Goal: Task Accomplishment & Management: Use online tool/utility

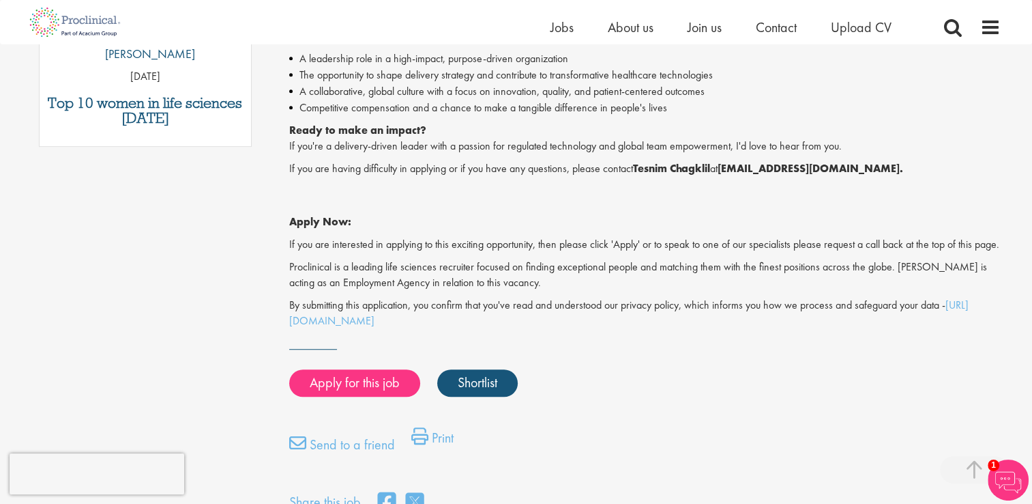
scroll to position [981, 0]
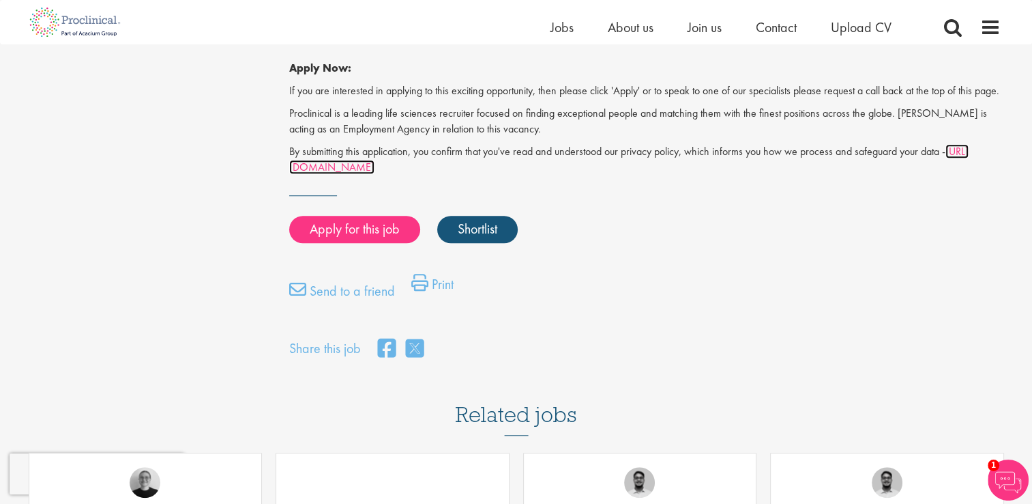
click at [415, 174] on link "[URL][DOMAIN_NAME]" at bounding box center [629, 159] width 680 height 30
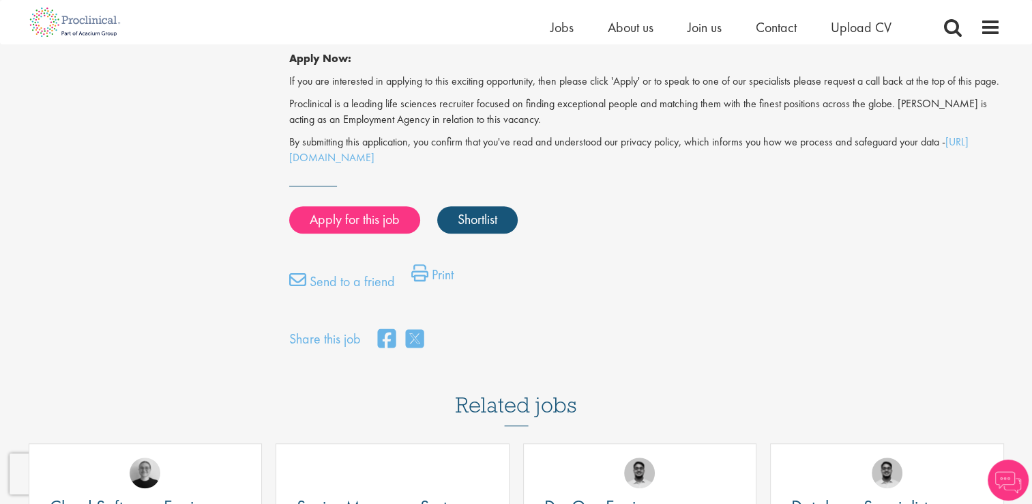
scroll to position [944, 0]
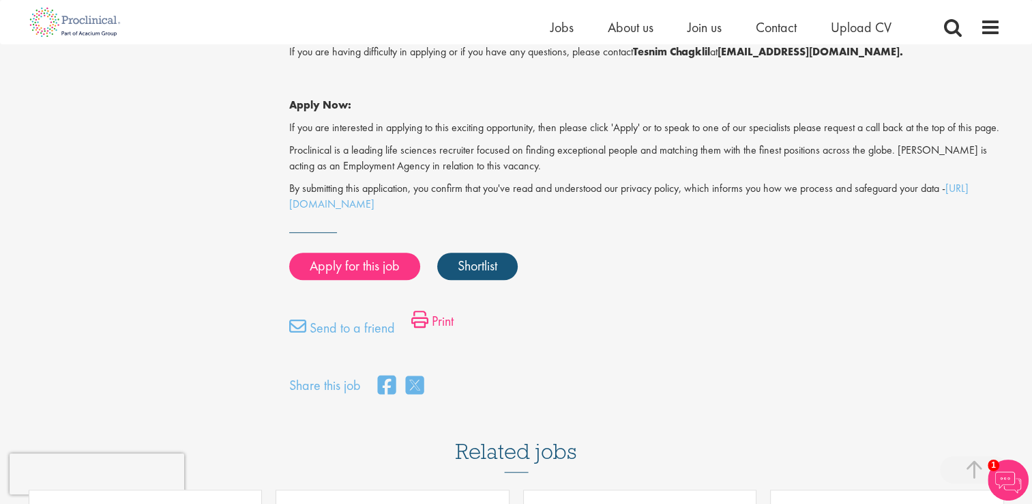
click at [437, 336] on link "Print" at bounding box center [432, 323] width 42 height 27
click at [595, 343] on div "Send to a friend Print" at bounding box center [645, 330] width 732 height 41
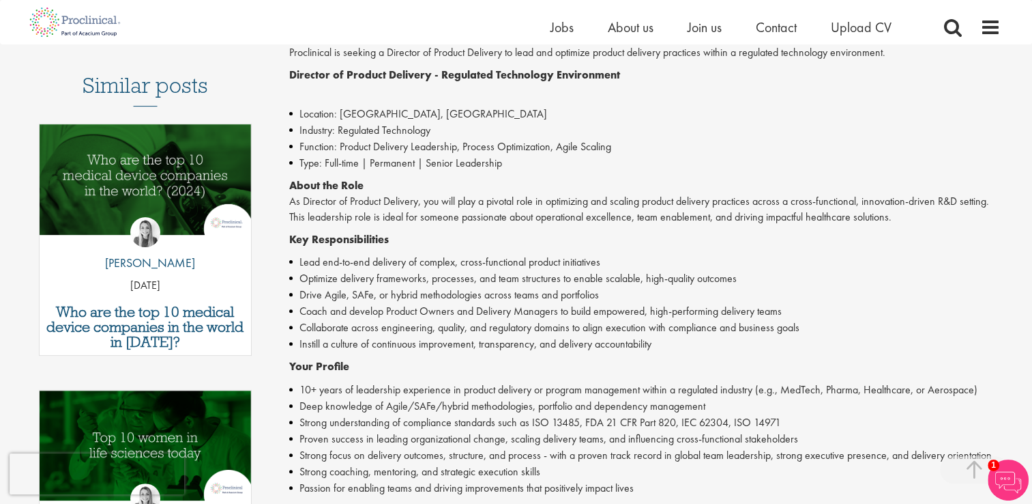
scroll to position [0, 0]
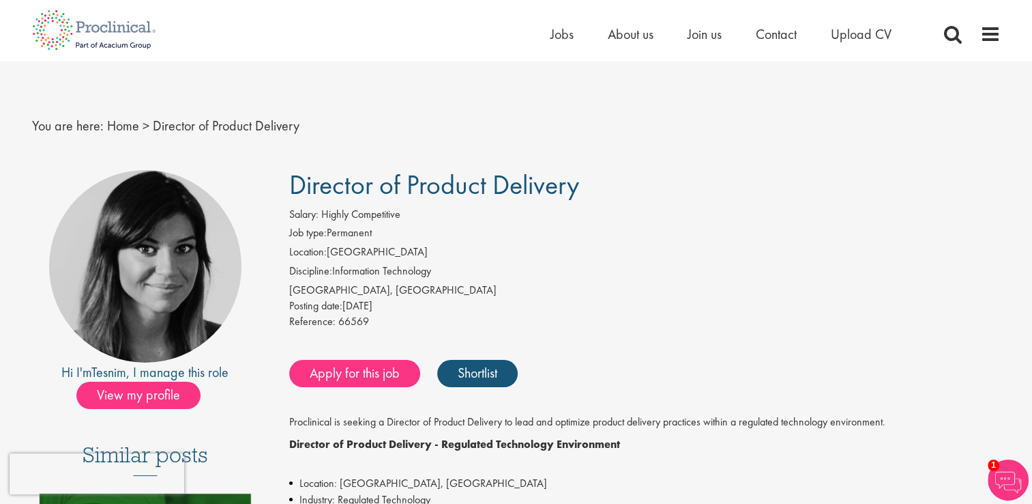
drag, startPoint x: 295, startPoint y: 182, endPoint x: 588, endPoint y: 186, distance: 293.4
click at [588, 186] on h1 "Director of Product Delivery" at bounding box center [645, 185] width 712 height 30
copy span "Director of Product Delivery"
